Goal: Task Accomplishment & Management: Manage account settings

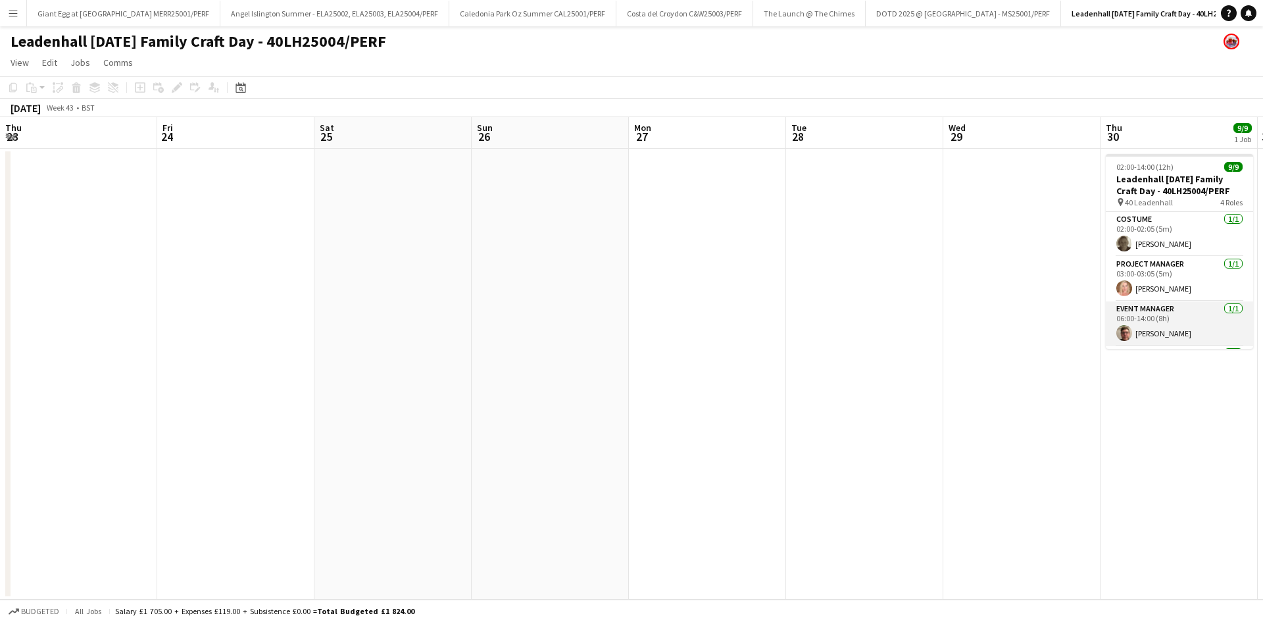
scroll to position [0, 395]
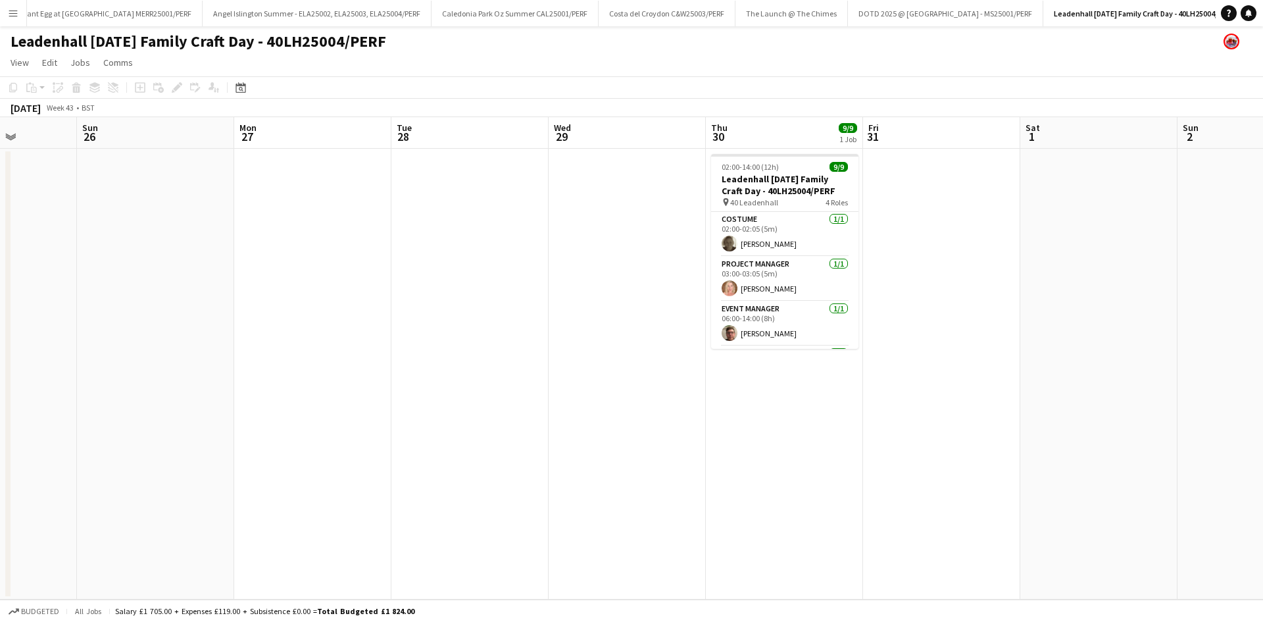
click at [7, 18] on button "Menu" at bounding box center [13, 13] width 26 height 26
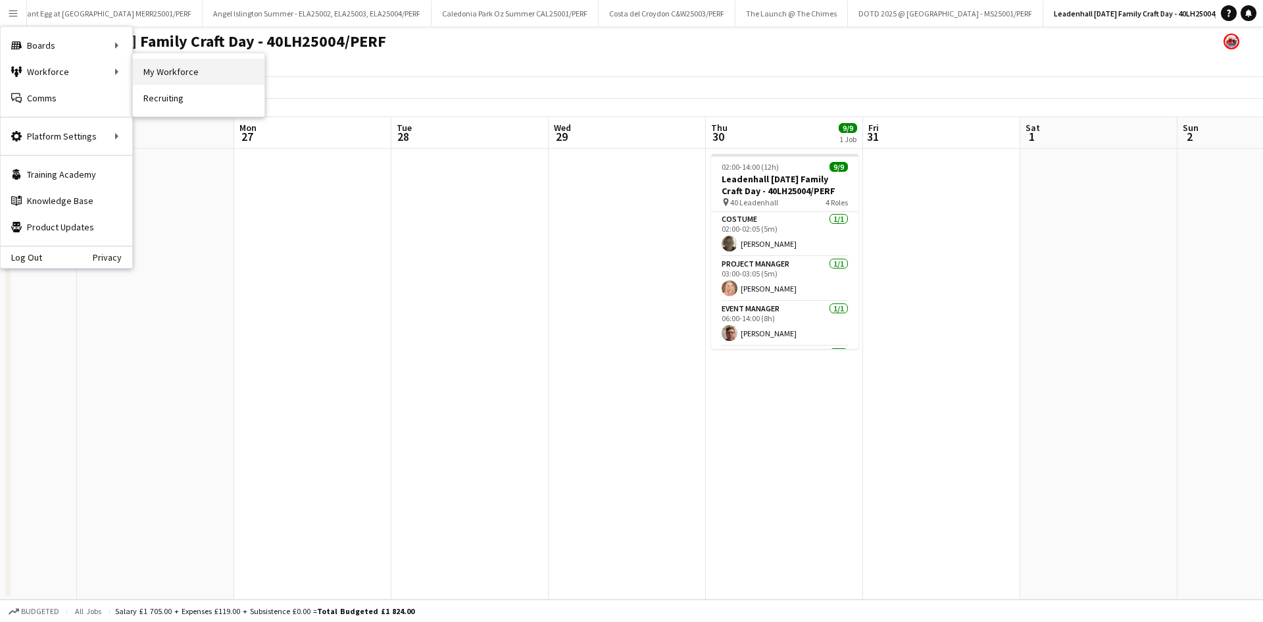
click at [170, 78] on link "My Workforce" at bounding box center [199, 72] width 132 height 26
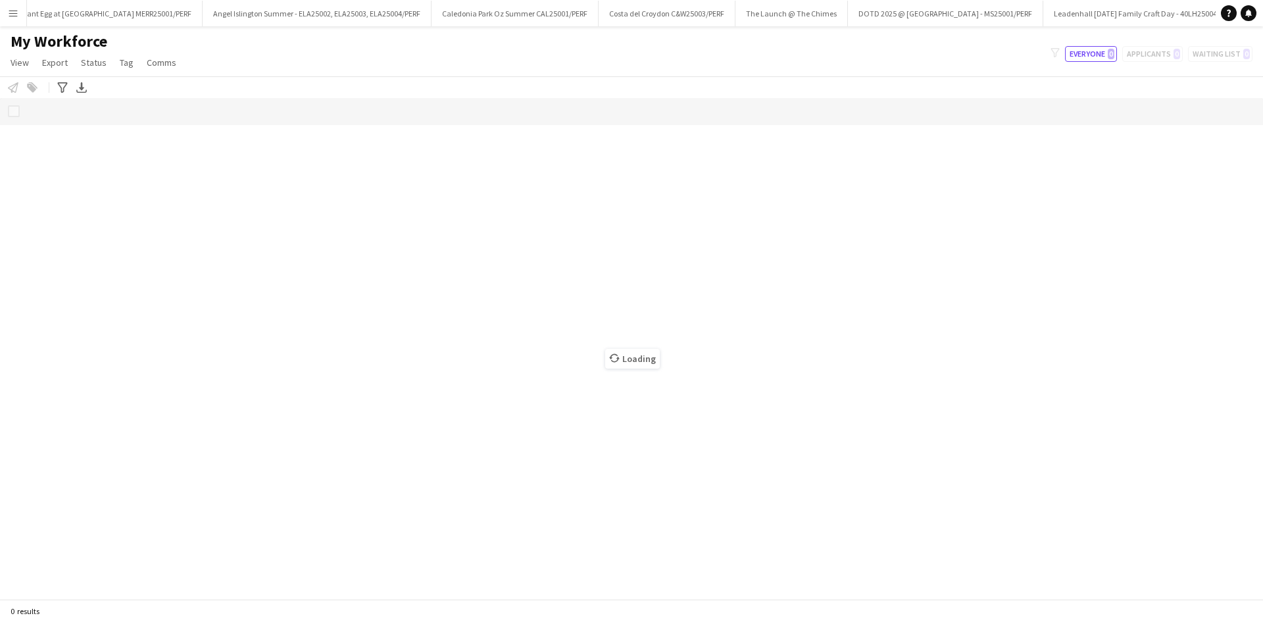
scroll to position [0, 12]
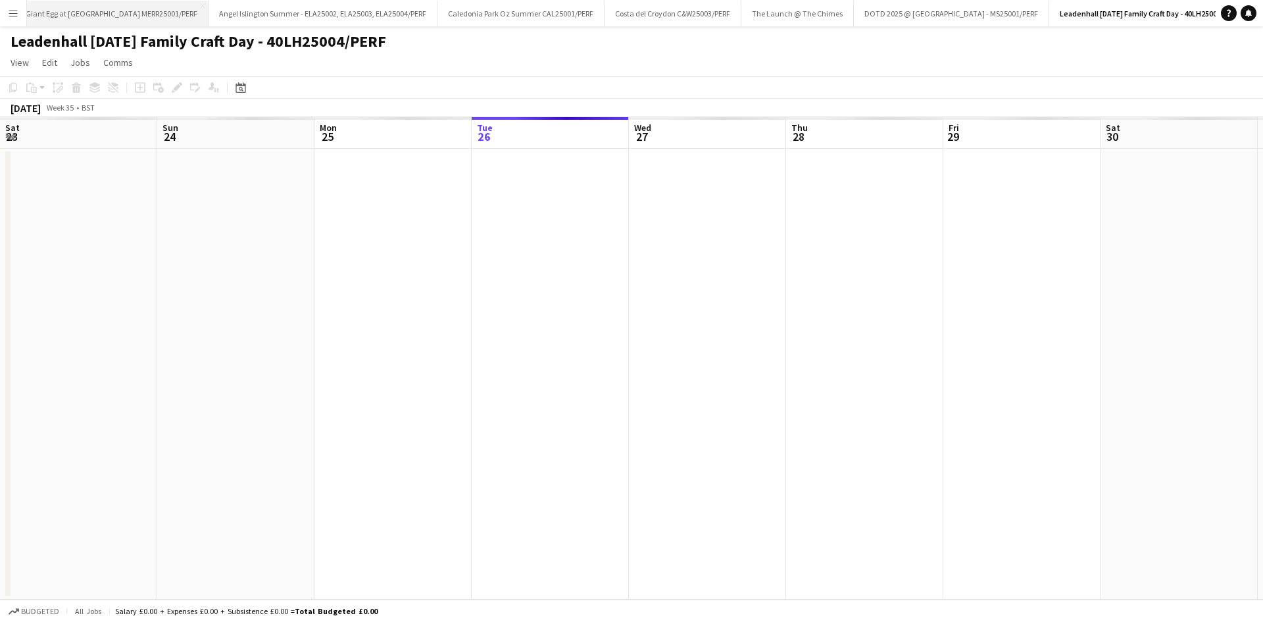
scroll to position [0, 315]
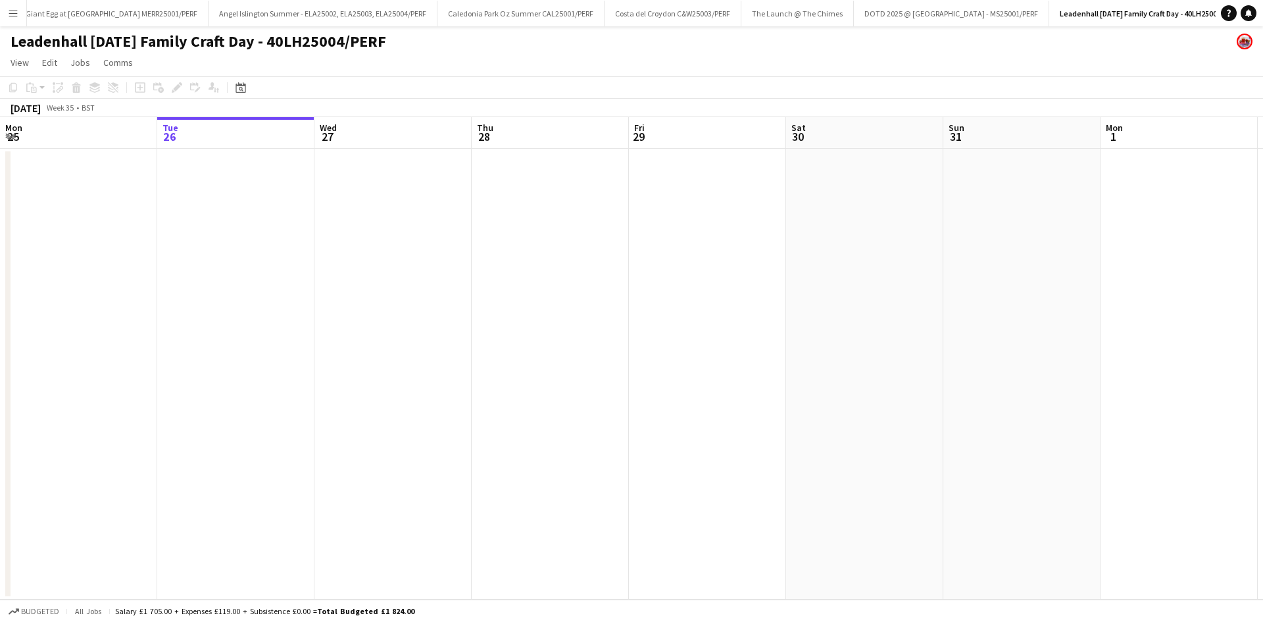
click at [5, 21] on button "Menu" at bounding box center [13, 13] width 26 height 26
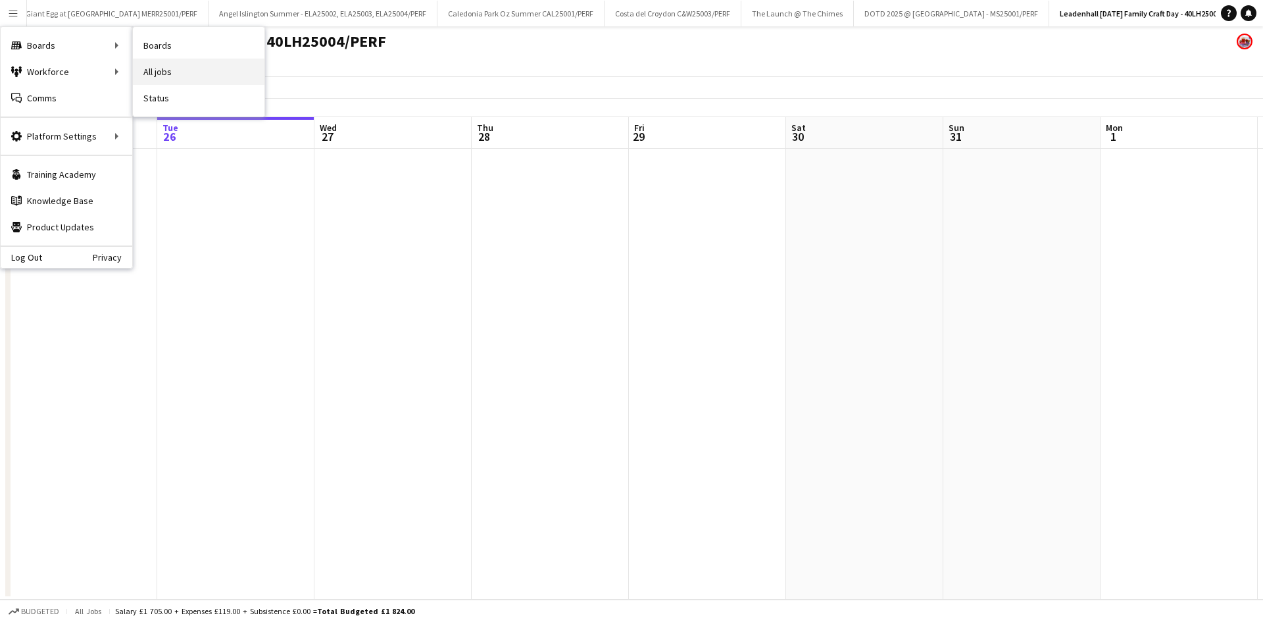
click at [147, 68] on link "All jobs" at bounding box center [199, 72] width 132 height 26
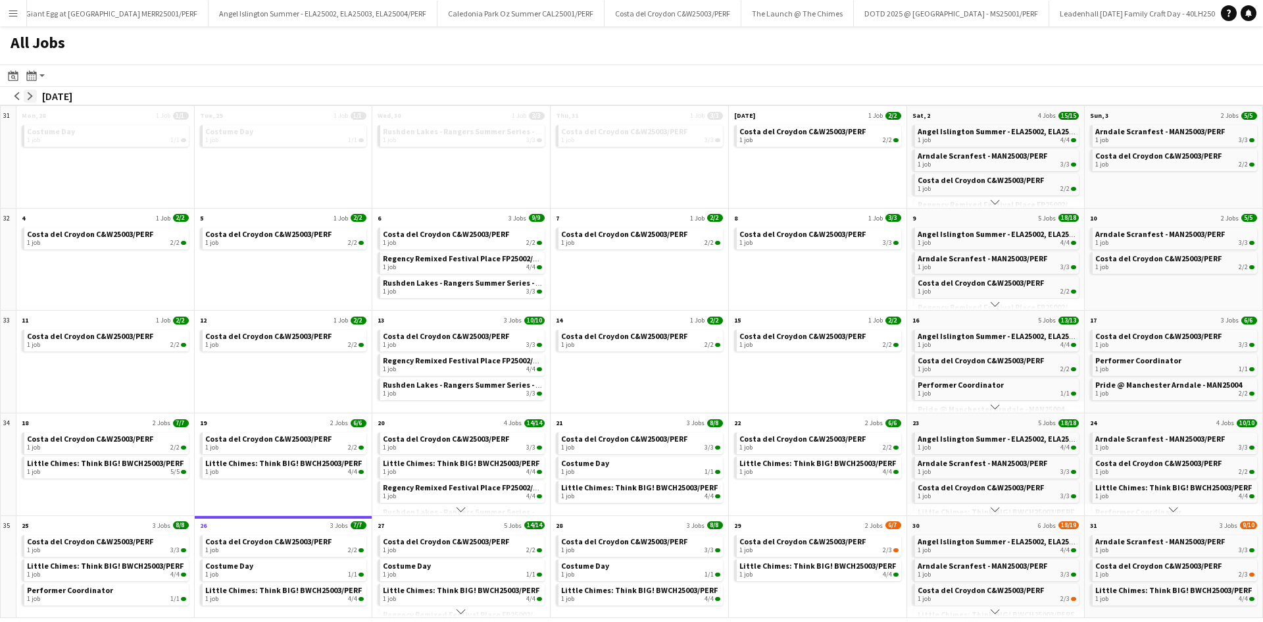
click at [26, 96] on app-icon "arrow-right" at bounding box center [30, 96] width 8 height 8
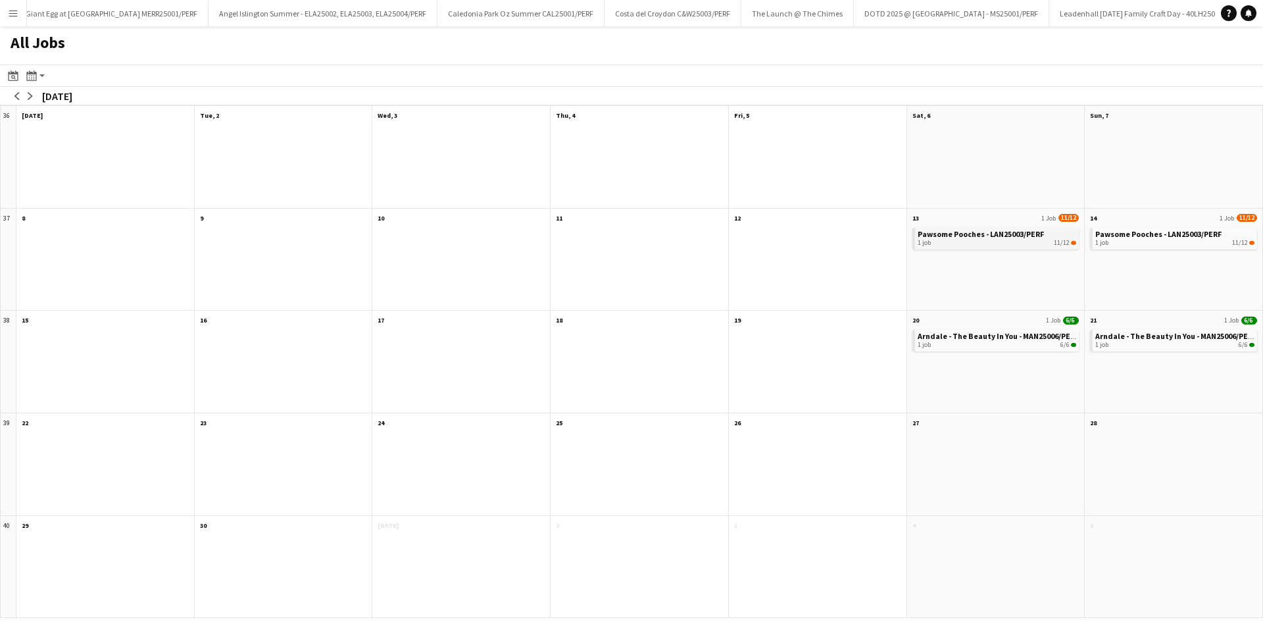
click at [968, 229] on span "Pawsome Pooches - LAN25003/PERF" at bounding box center [981, 234] width 126 height 10
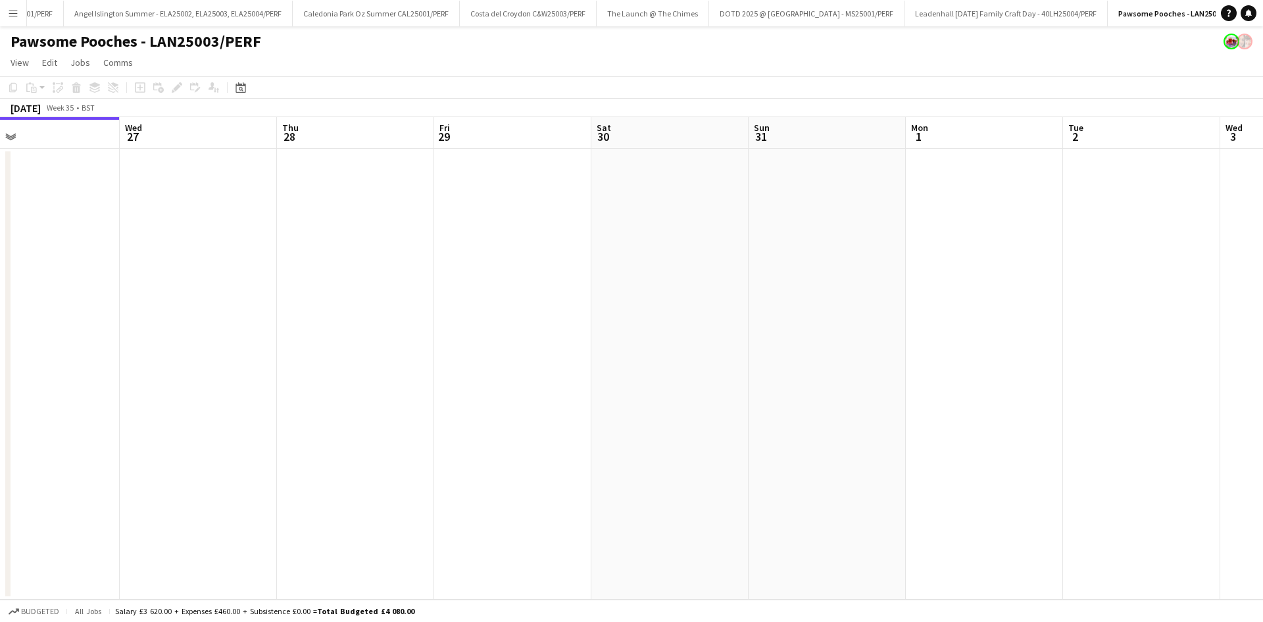
drag, startPoint x: 1058, startPoint y: 340, endPoint x: 428, endPoint y: 451, distance: 640.1
click at [376, 470] on app-calendar-viewport "Sat 23 Sun 24 Mon 25 Tue 26 Wed 27 Thu 28 Fri 29 Sat 30 Sun 31 Mon 1 Tue 2 Wed …" at bounding box center [631, 358] width 1263 height 482
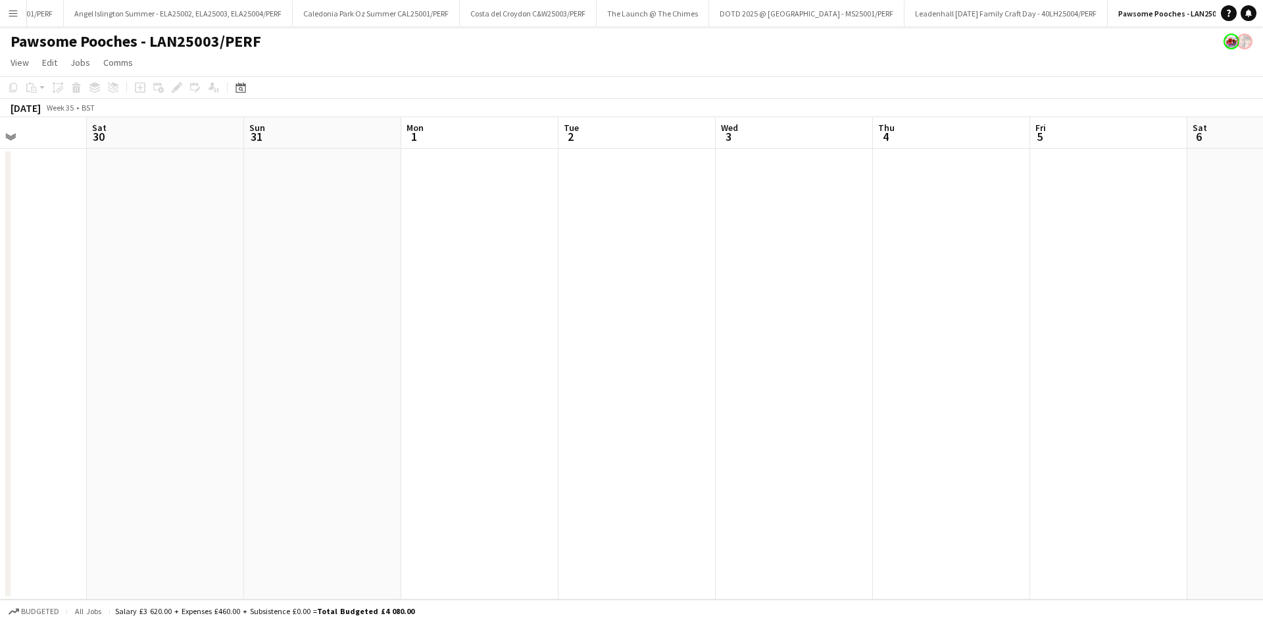
click at [457, 470] on app-calendar-viewport "Tue 26 Wed 27 Thu 28 Fri 29 Sat 30 Sun 31 Mon 1 Tue 2 Wed 3 Thu 4 Fri 5 Sat 6 S…" at bounding box center [631, 358] width 1263 height 482
click at [623, 447] on app-calendar-viewport "Thu 28 Fri 29 Sat 30 Sun 31 Mon 1 Tue 2 Wed 3 Thu 4 Fri 5 Sat 6 Sun 7 Mon 8 Tue…" at bounding box center [631, 358] width 1263 height 482
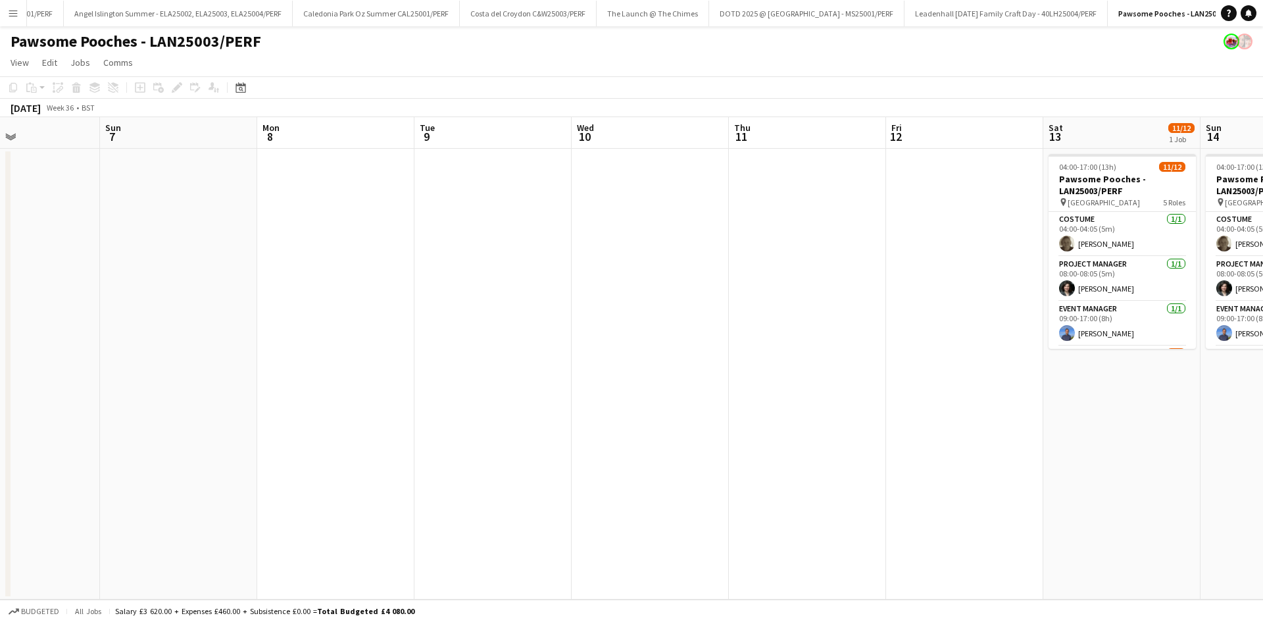
drag, startPoint x: 956, startPoint y: 353, endPoint x: 607, endPoint y: 448, distance: 362.0
click at [567, 466] on app-calendar-viewport "Wed 3 Thu 4 Fri 5 Sat 6 Sun 7 Mon 8 Tue 9 Wed 10 Thu 11 Fri 12 Sat 13 11/12 1 J…" at bounding box center [631, 358] width 1263 height 482
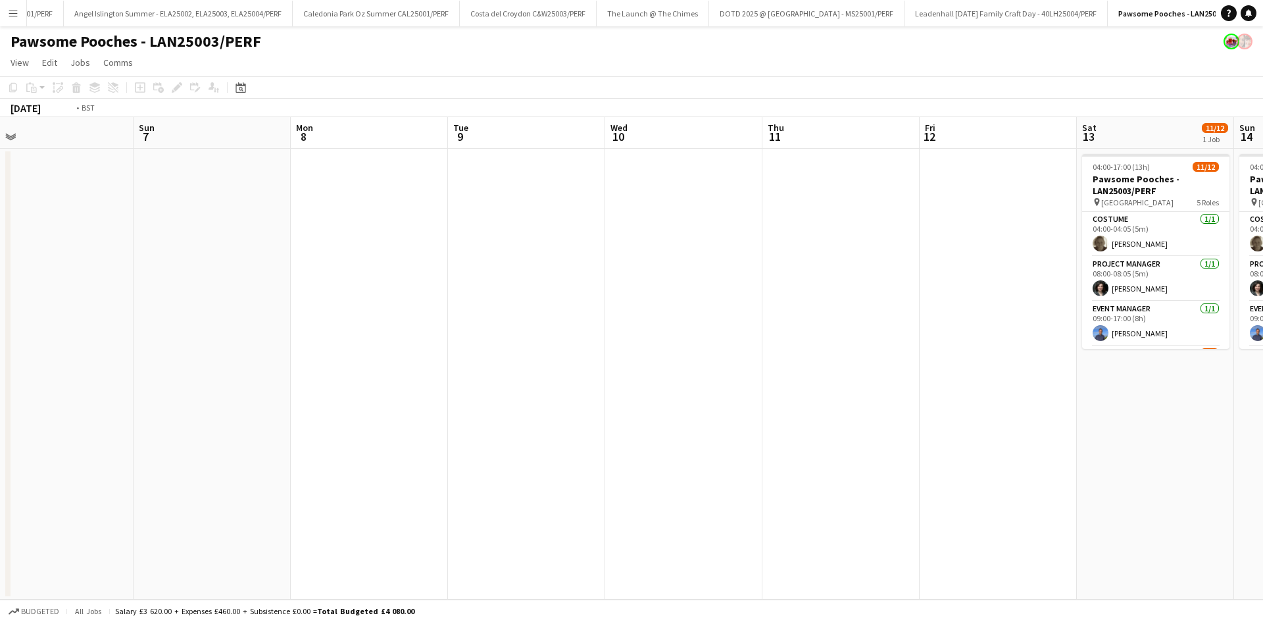
drag, startPoint x: 951, startPoint y: 357, endPoint x: 585, endPoint y: 473, distance: 384.0
click at [611, 461] on app-calendar-viewport "Wed 3 Thu 4 Fri 5 Sat 6 Sun 7 Mon 8 Tue 9 Wed 10 Thu 11 Fri 12 Sat 13 11/12 1 J…" at bounding box center [631, 358] width 1263 height 482
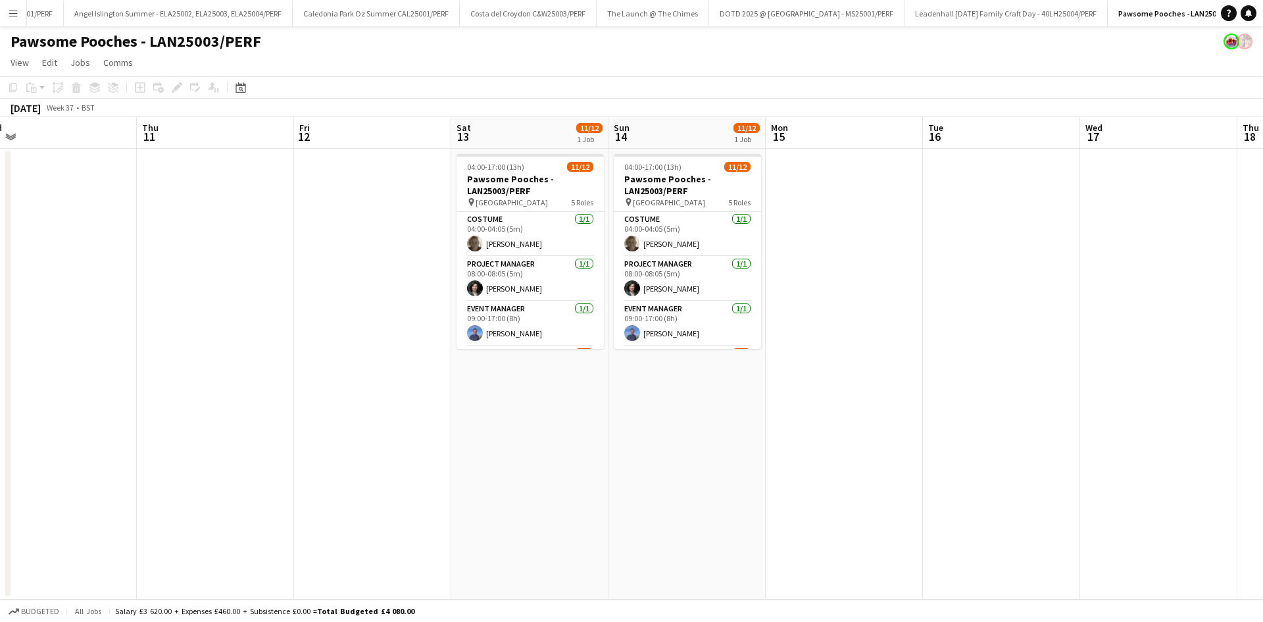
scroll to position [0, 614]
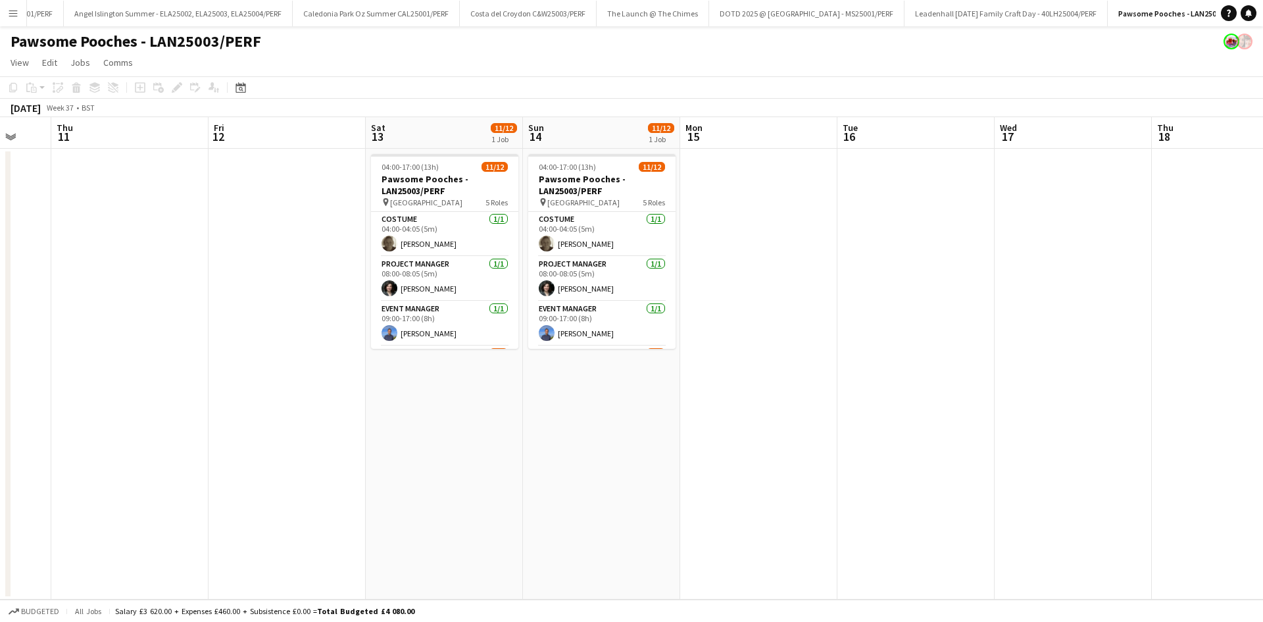
drag, startPoint x: 880, startPoint y: 434, endPoint x: 490, endPoint y: 194, distance: 458.2
click at [542, 435] on app-calendar-viewport "Sun 7 Mon 8 Tue 9 Wed 10 Thu 11 Fri 12 Sat 13 11/12 1 Job Sun 14 11/12 1 Job Mo…" at bounding box center [631, 358] width 1263 height 482
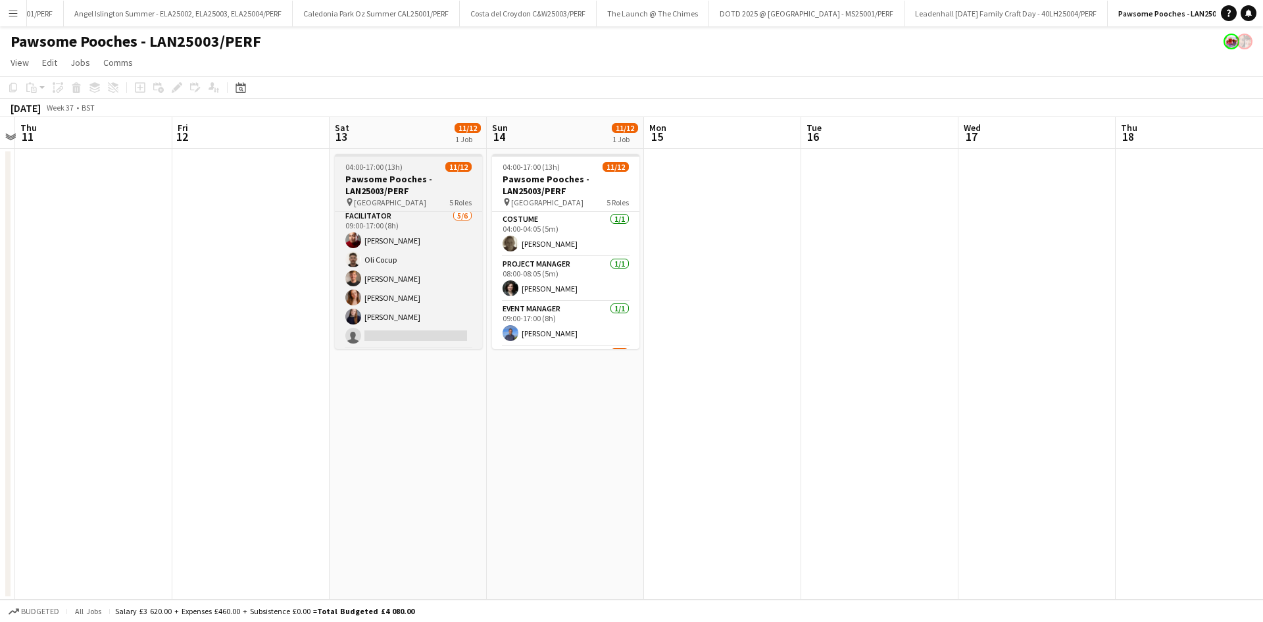
scroll to position [220, 0]
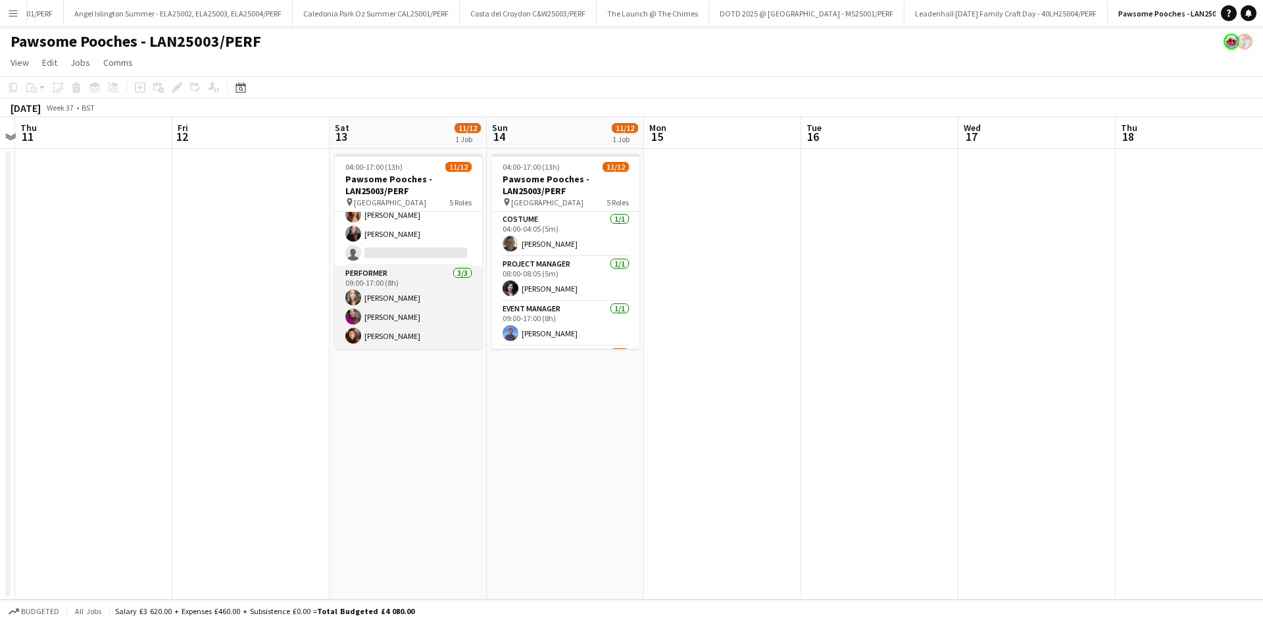
click at [388, 299] on app-card-role "Performer [DATE] 09:00-17:00 (8h) [PERSON_NAME] Grania [PERSON_NAME]" at bounding box center [408, 307] width 147 height 83
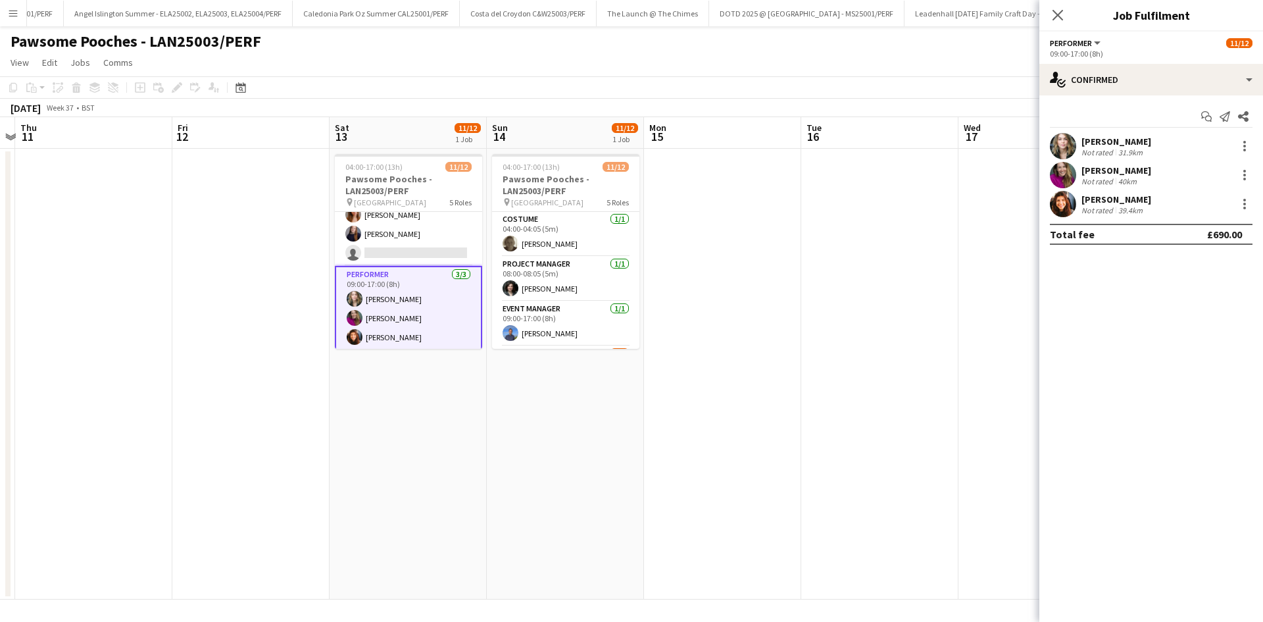
click at [1104, 140] on div "[PERSON_NAME]" at bounding box center [1117, 142] width 70 height 12
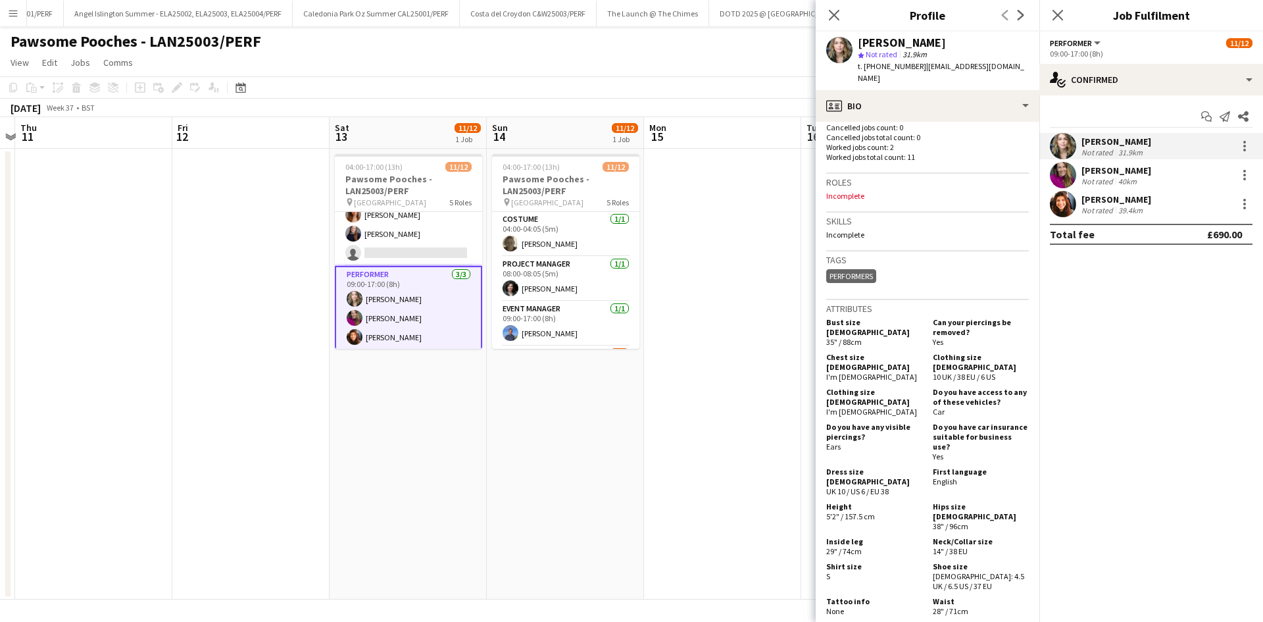
scroll to position [461, 0]
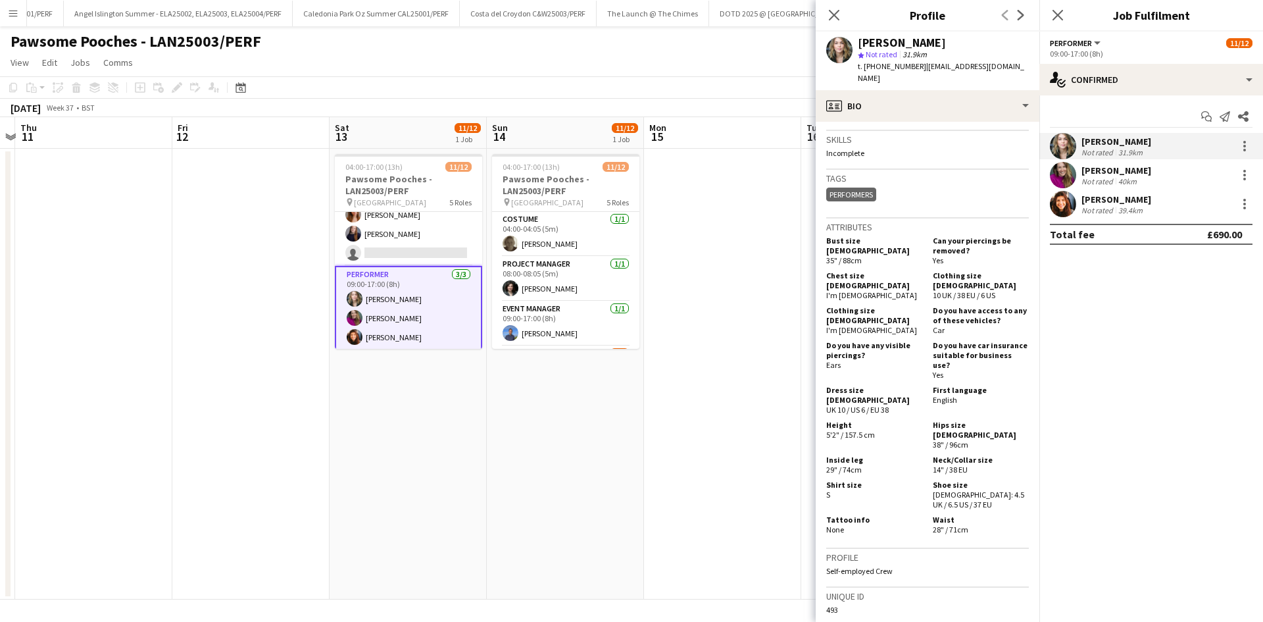
click at [401, 317] on app-card-role "Performer [DATE] 09:00-17:00 (8h) [PERSON_NAME] Grania [PERSON_NAME]" at bounding box center [408, 309] width 147 height 86
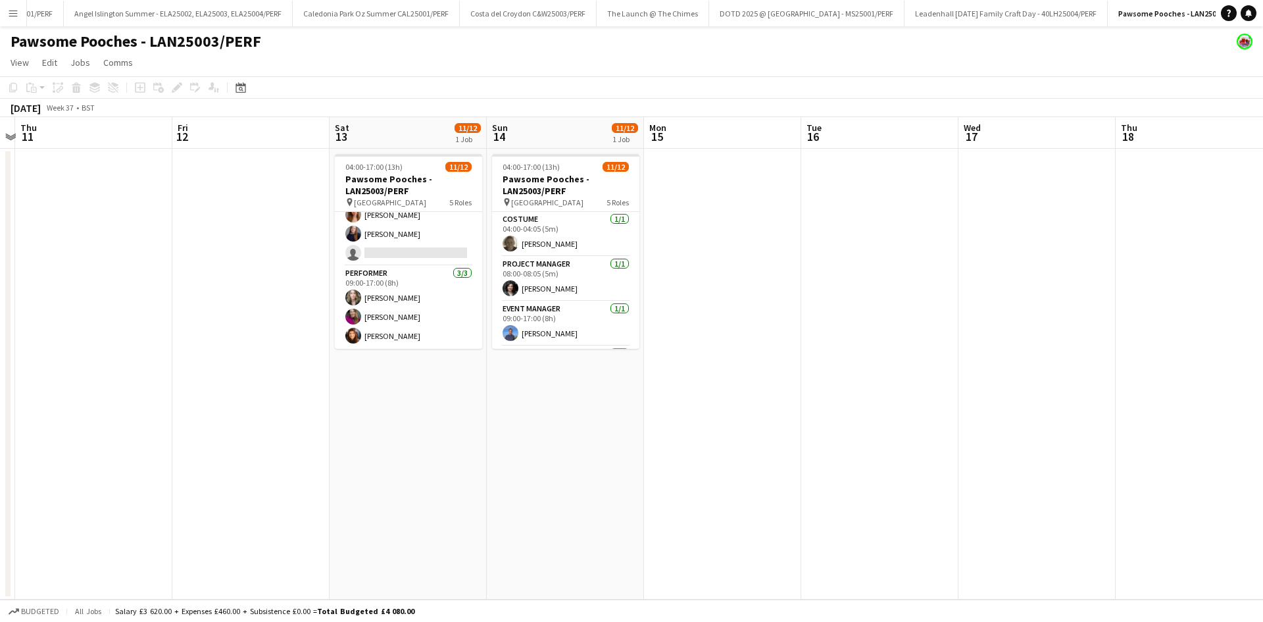
drag, startPoint x: 391, startPoint y: 321, endPoint x: 397, endPoint y: 317, distance: 7.5
click at [397, 317] on app-calendar-viewport "Sun 7 Mon 8 Tue 9 Wed 10 Thu 11 Fri 12 Sat 13 11/12 1 Job Sun 14 11/12 1 Job Mo…" at bounding box center [631, 358] width 1263 height 482
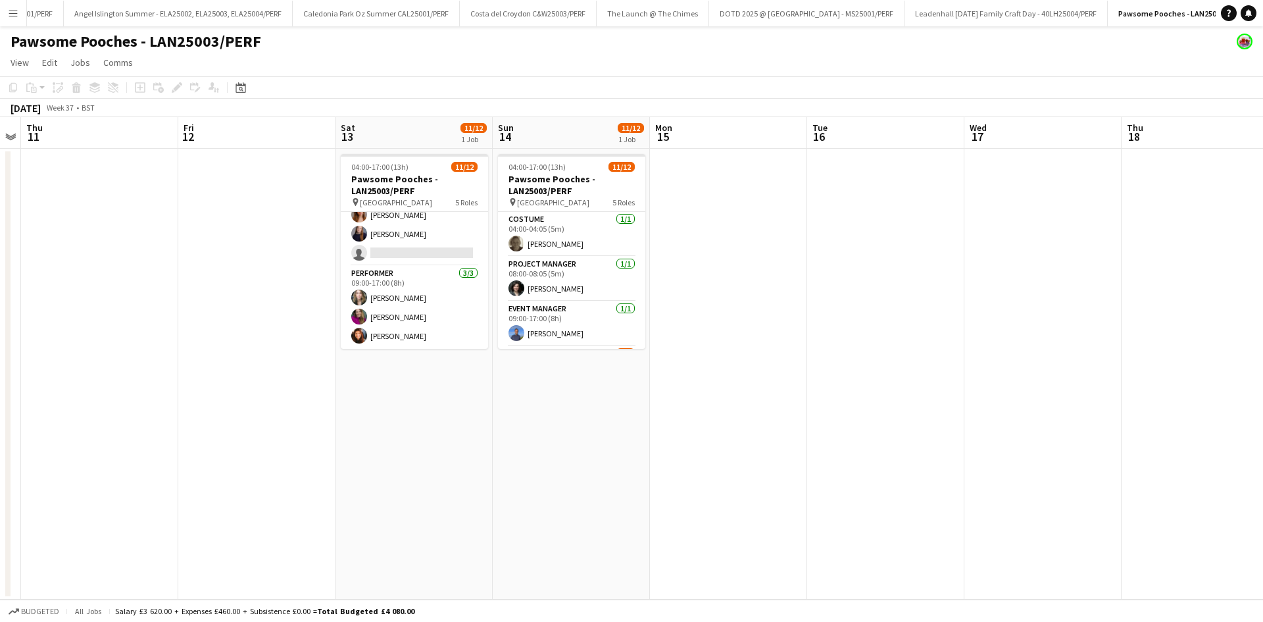
drag, startPoint x: 397, startPoint y: 317, endPoint x: 413, endPoint y: 314, distance: 16.7
click at [412, 314] on app-calendar-viewport "Sun 7 Mon 8 Tue 9 Wed 10 Thu 11 Fri 12 Sat 13 11/12 1 Job Sun 14 11/12 1 Job Mo…" at bounding box center [631, 358] width 1263 height 482
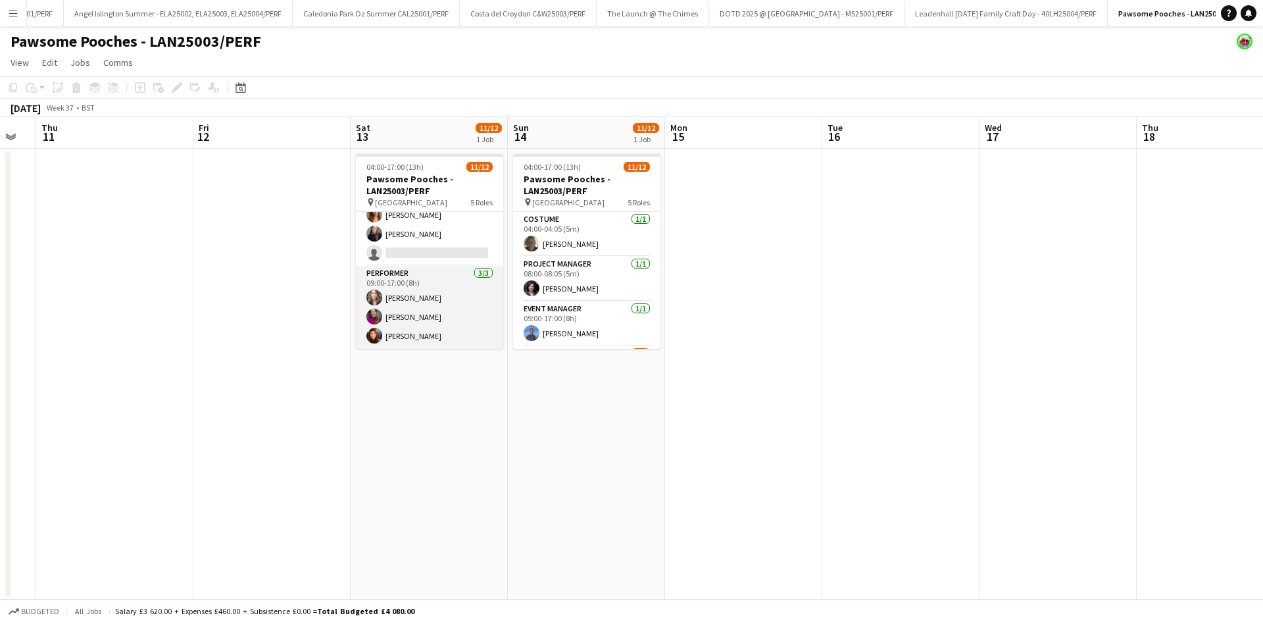
click at [399, 320] on app-card-role "Performer [DATE] 09:00-17:00 (8h) [PERSON_NAME] Grania [PERSON_NAME]" at bounding box center [429, 307] width 147 height 83
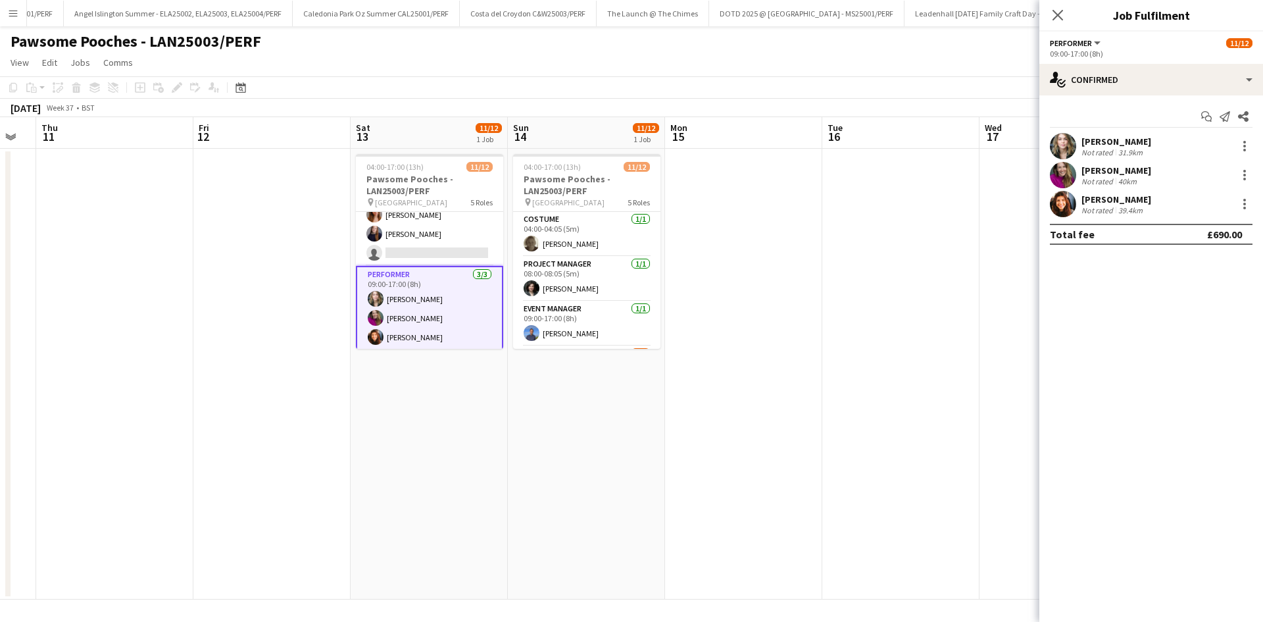
click at [1095, 167] on div "[PERSON_NAME]" at bounding box center [1117, 171] width 70 height 12
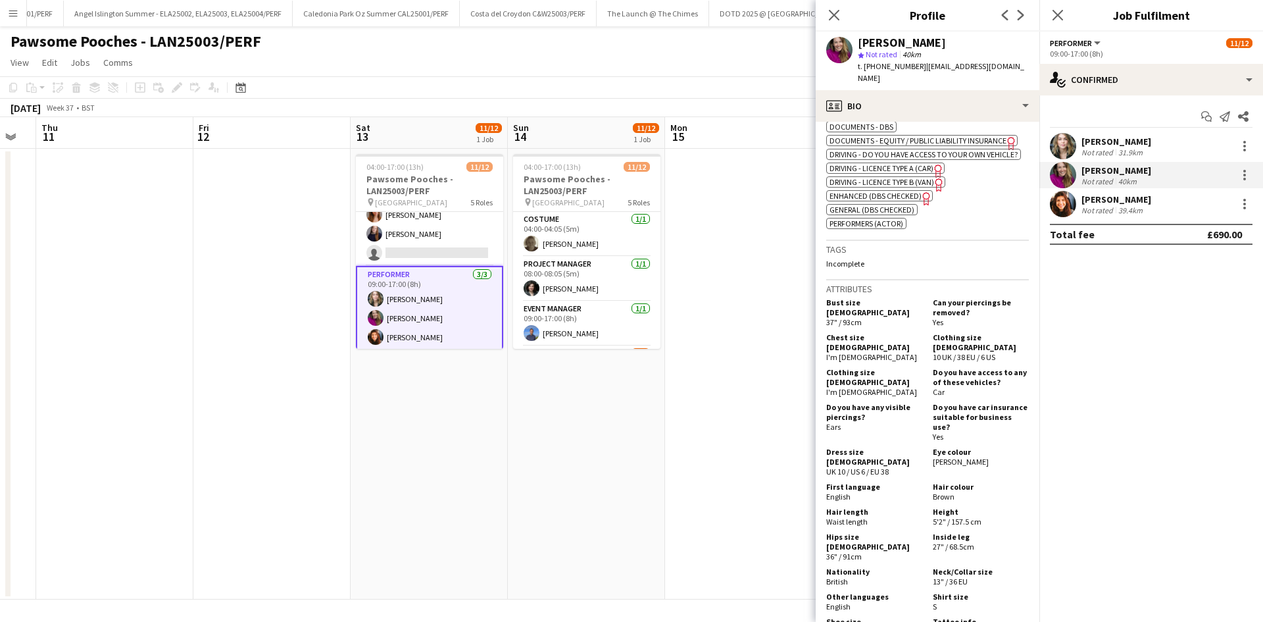
scroll to position [658, 0]
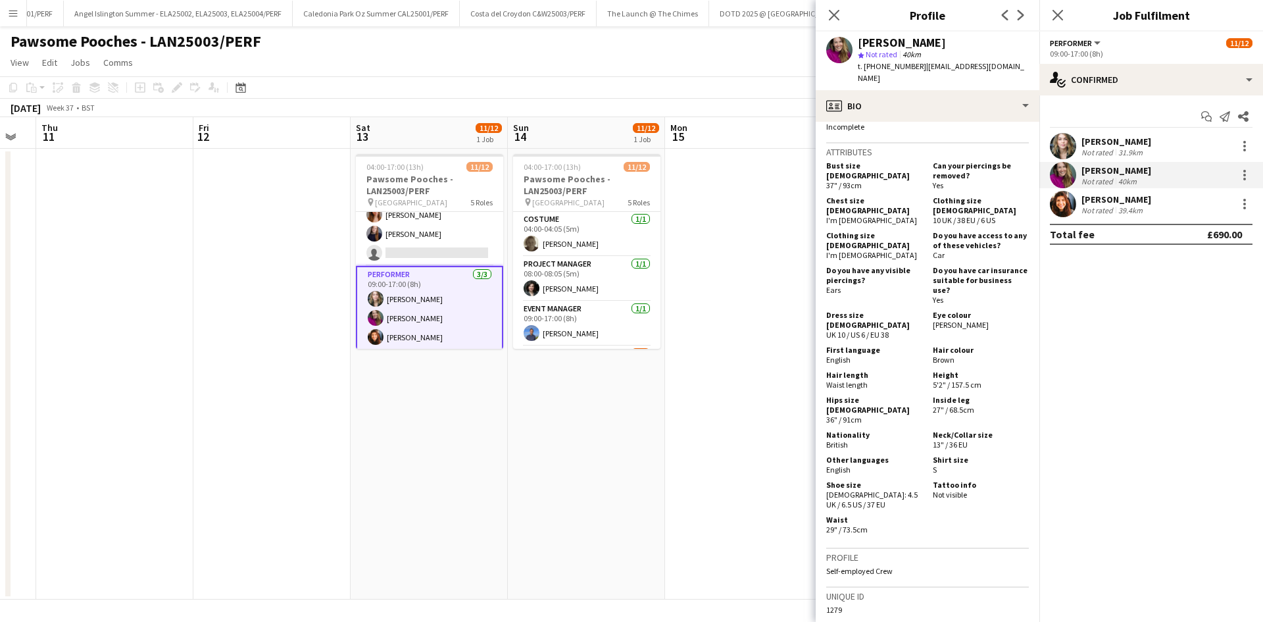
click at [411, 339] on app-card-role "Performer [DATE] 09:00-17:00 (8h) [PERSON_NAME] Grania [PERSON_NAME]" at bounding box center [429, 309] width 147 height 86
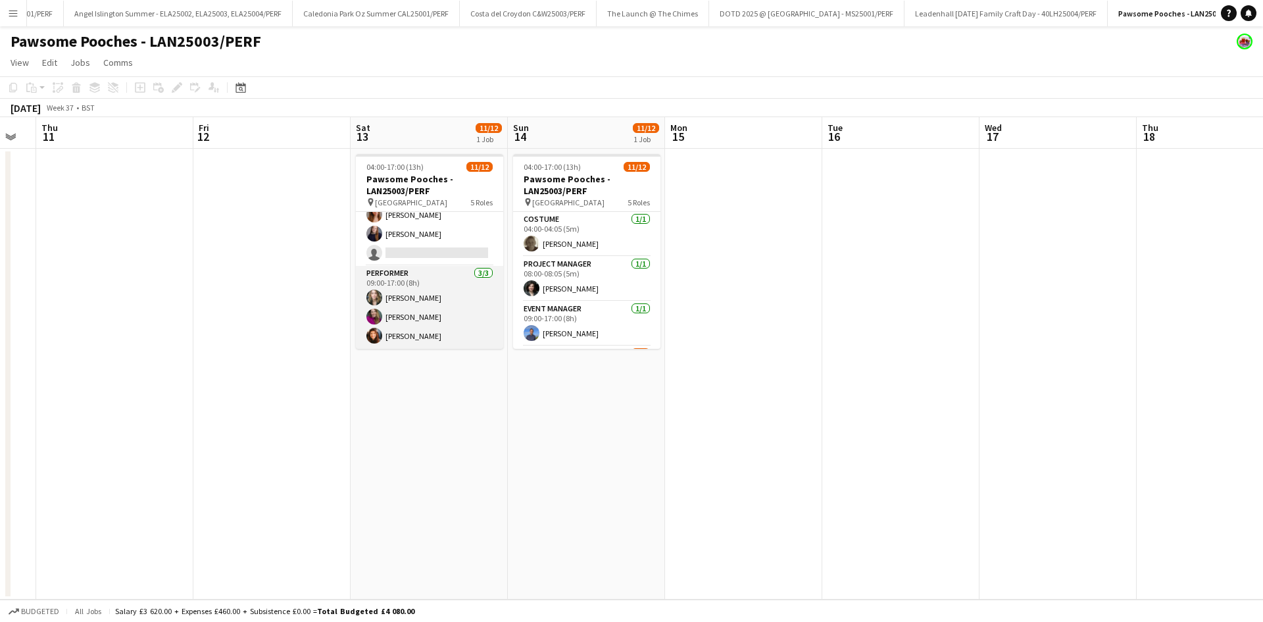
click at [411, 339] on app-card-role "Performer [DATE] 09:00-17:00 (8h) [PERSON_NAME] Grania [PERSON_NAME]" at bounding box center [429, 307] width 147 height 83
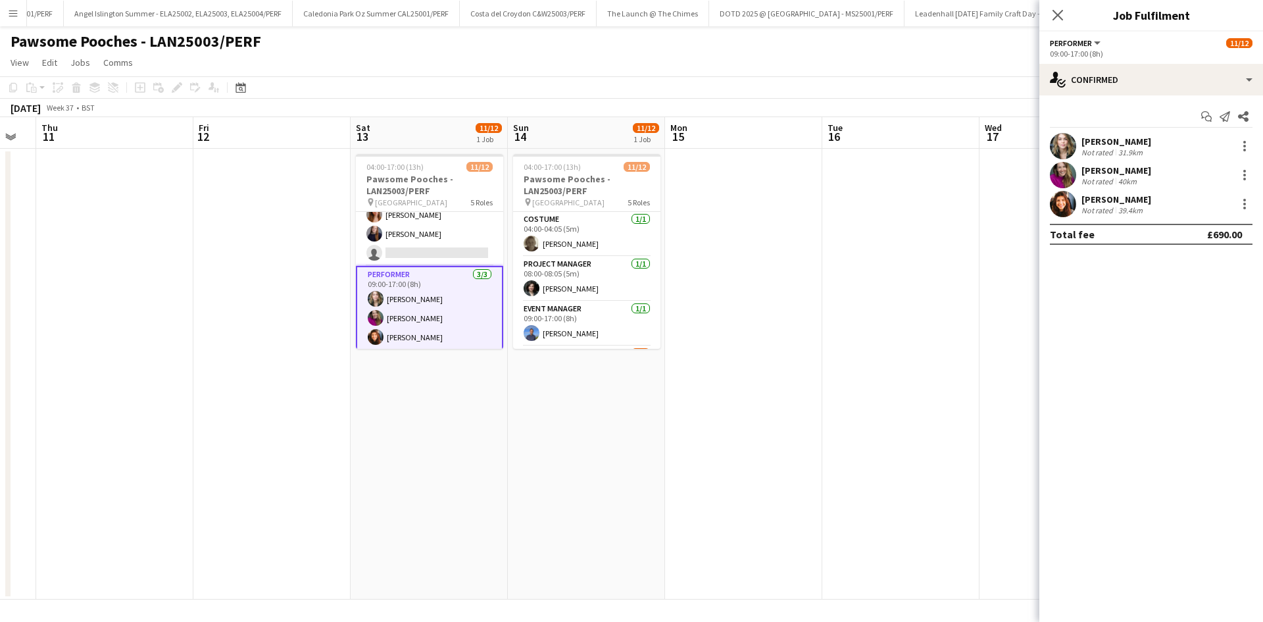
click at [1105, 199] on div "[PERSON_NAME]" at bounding box center [1117, 199] width 70 height 12
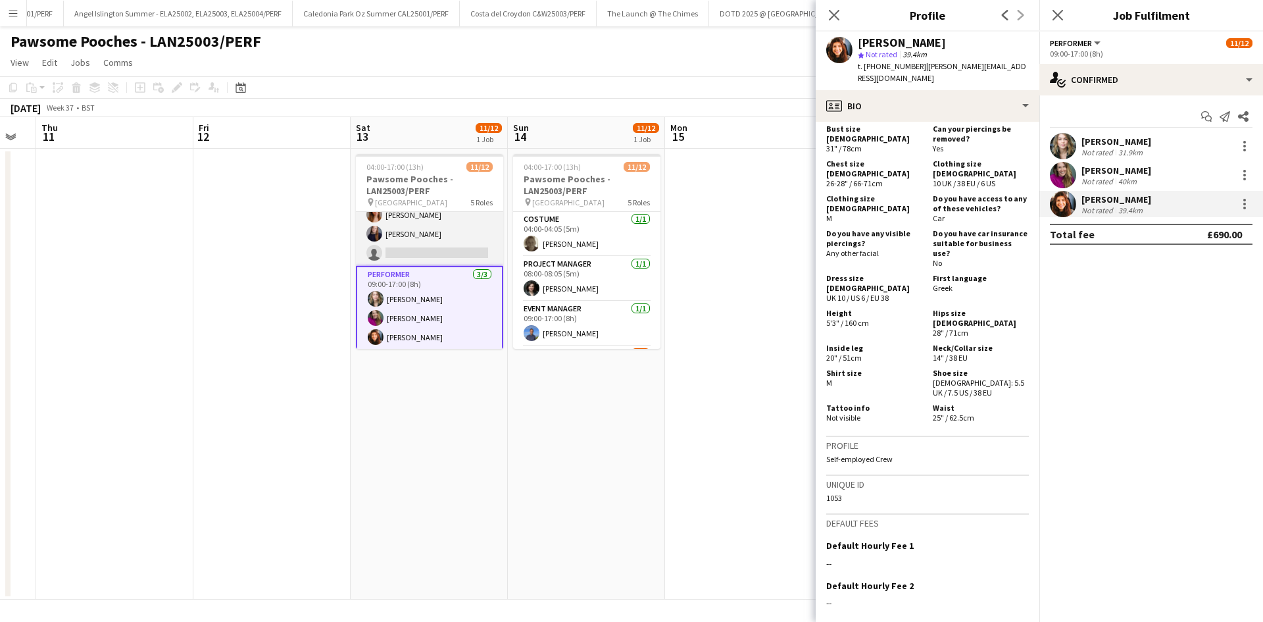
scroll to position [223, 0]
click at [723, 404] on app-date-cell at bounding box center [743, 374] width 157 height 451
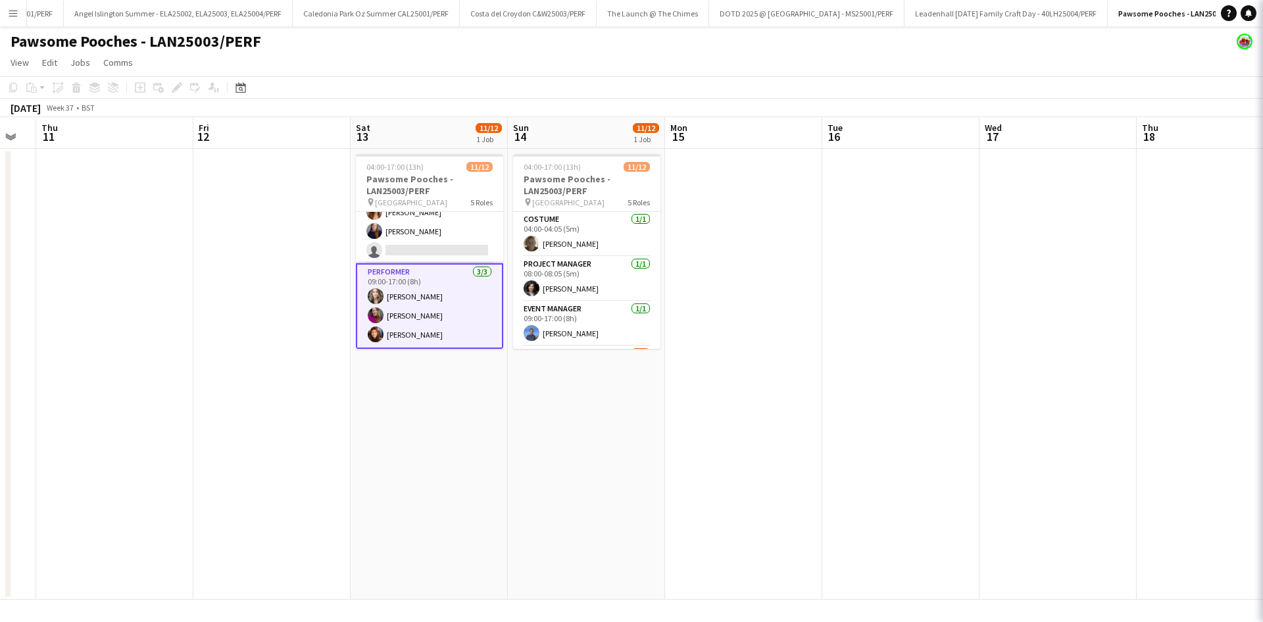
scroll to position [220, 0]
